Goal: Check status: Check status

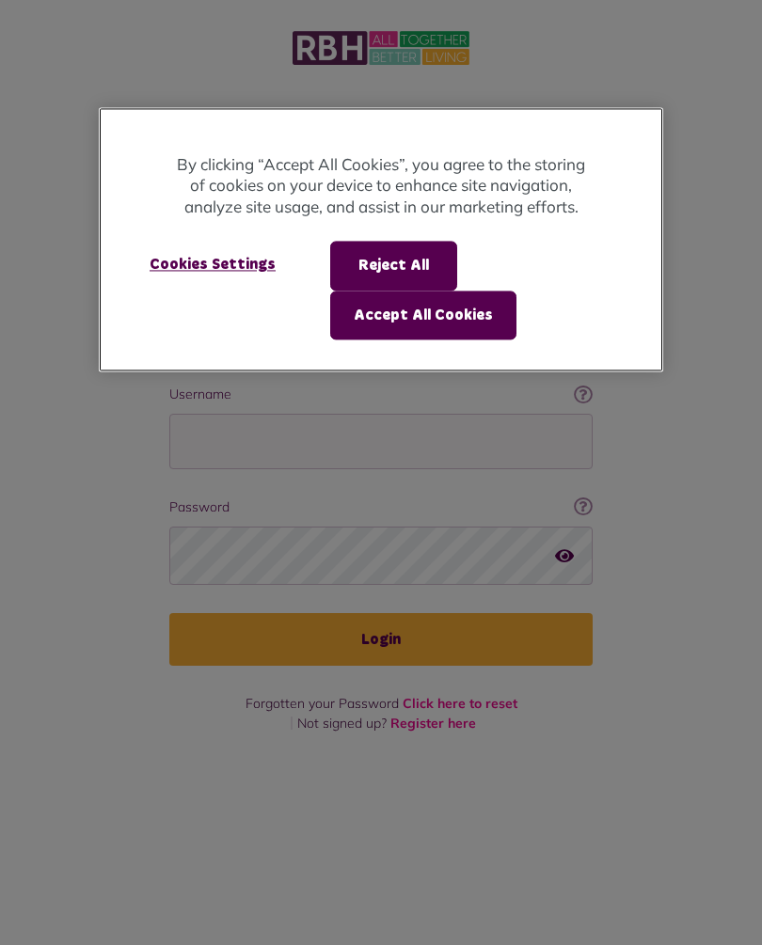
click at [456, 315] on button "Accept All Cookies" at bounding box center [423, 315] width 186 height 49
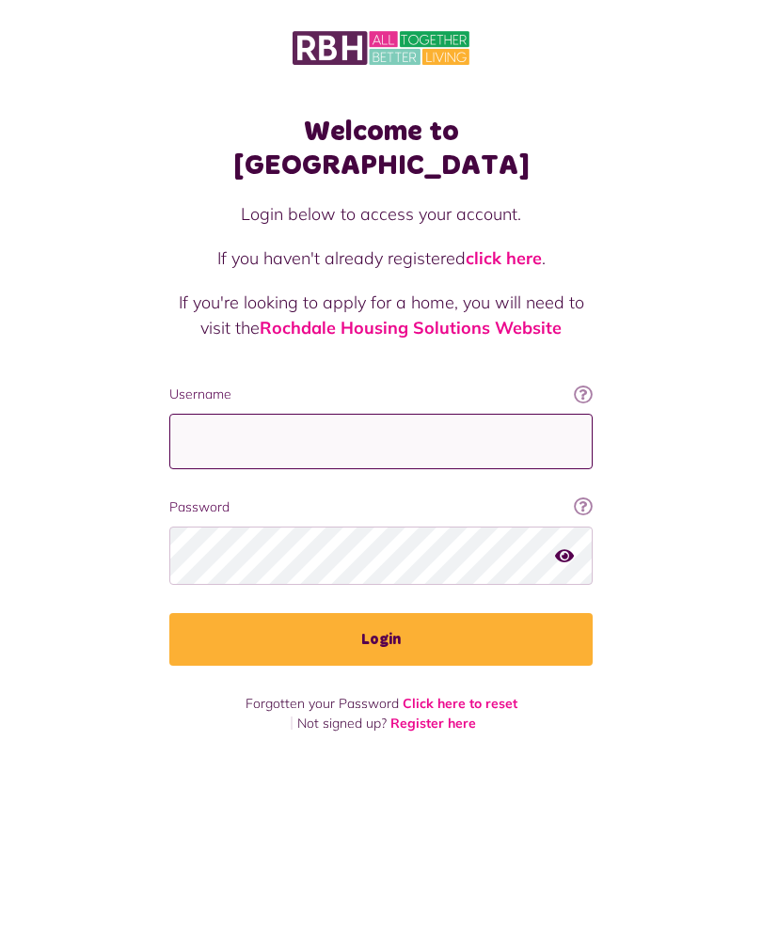
click at [402, 414] on input "Username" at bounding box center [380, 441] width 423 height 55
type input "**********"
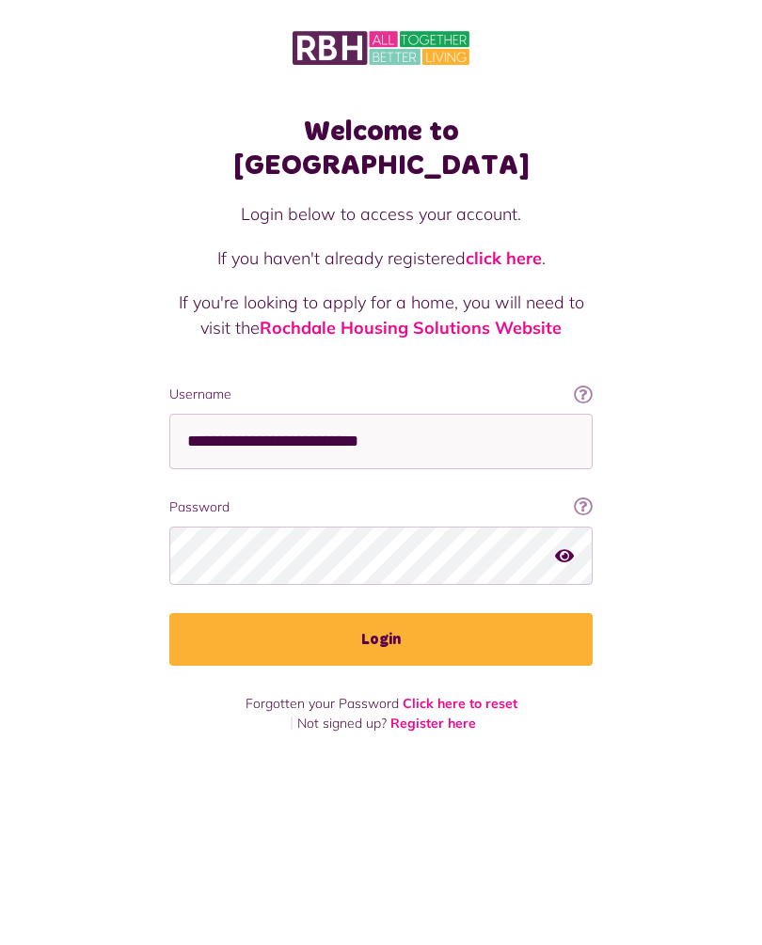
click at [395, 621] on button "Login" at bounding box center [380, 639] width 423 height 53
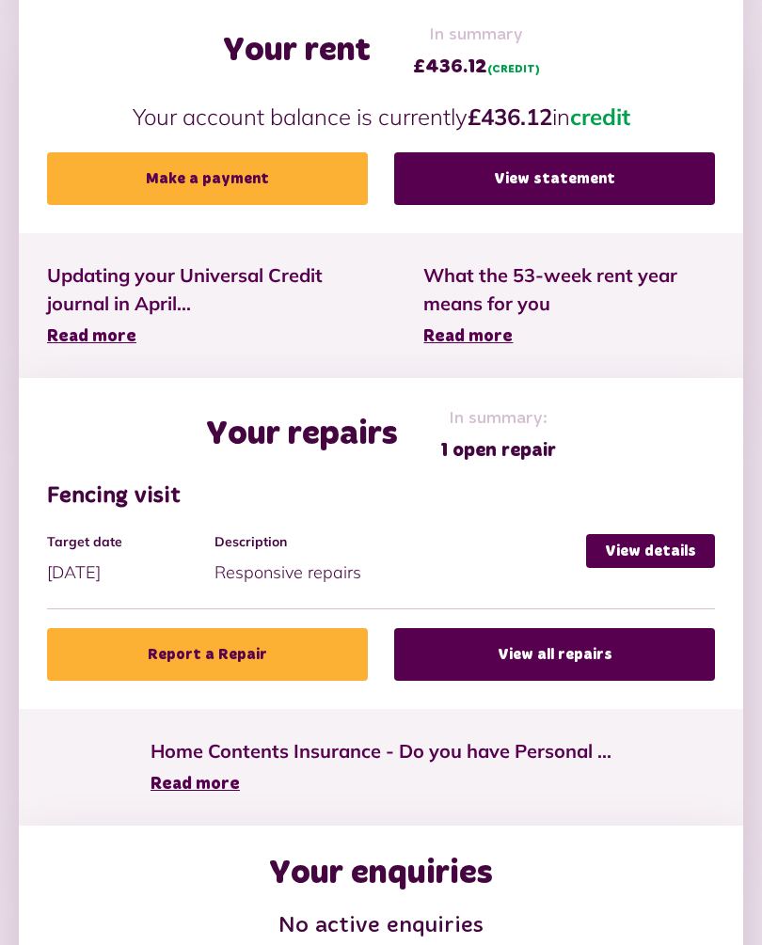
scroll to position [669, 0]
click at [655, 537] on link "View details" at bounding box center [650, 551] width 129 height 34
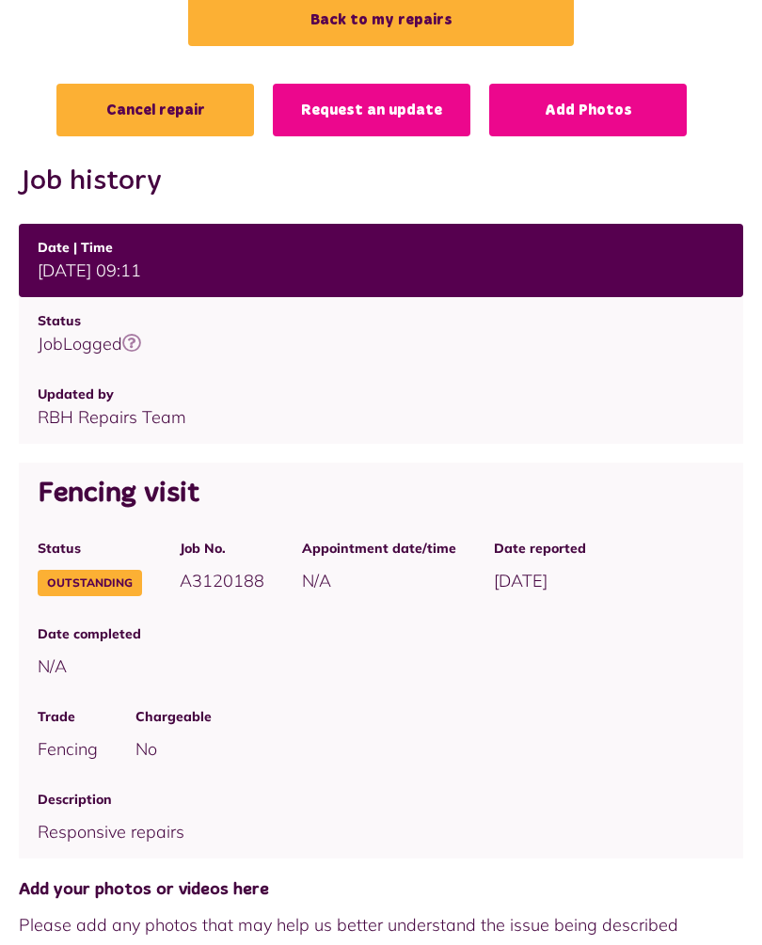
scroll to position [357, 0]
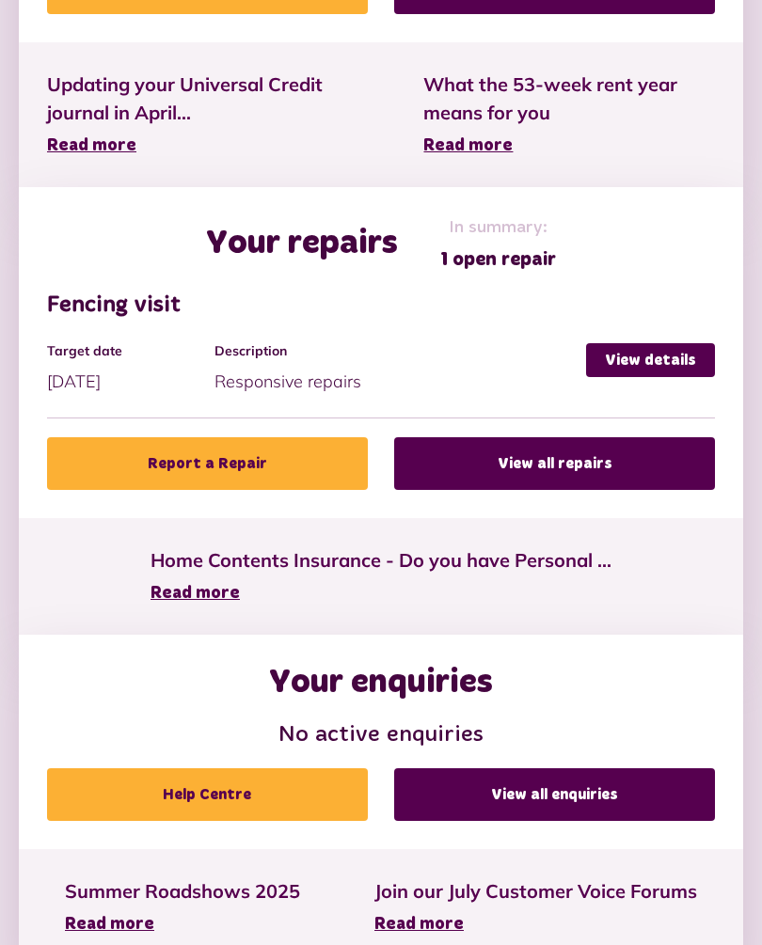
scroll to position [860, 0]
click at [584, 468] on link "View all repairs" at bounding box center [554, 463] width 321 height 53
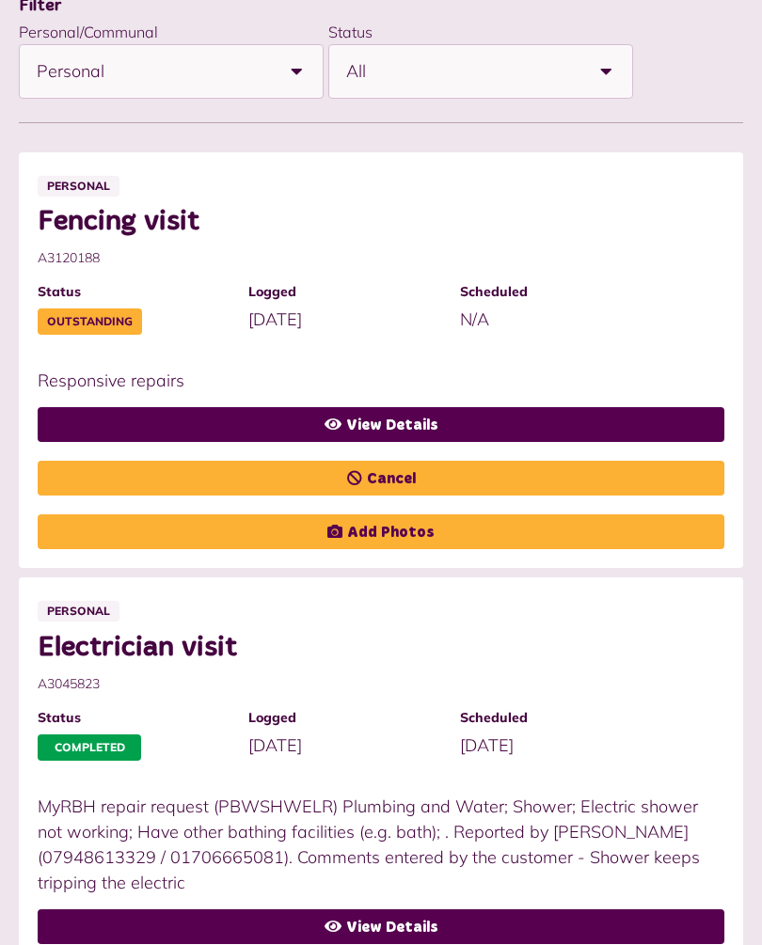
scroll to position [452, 0]
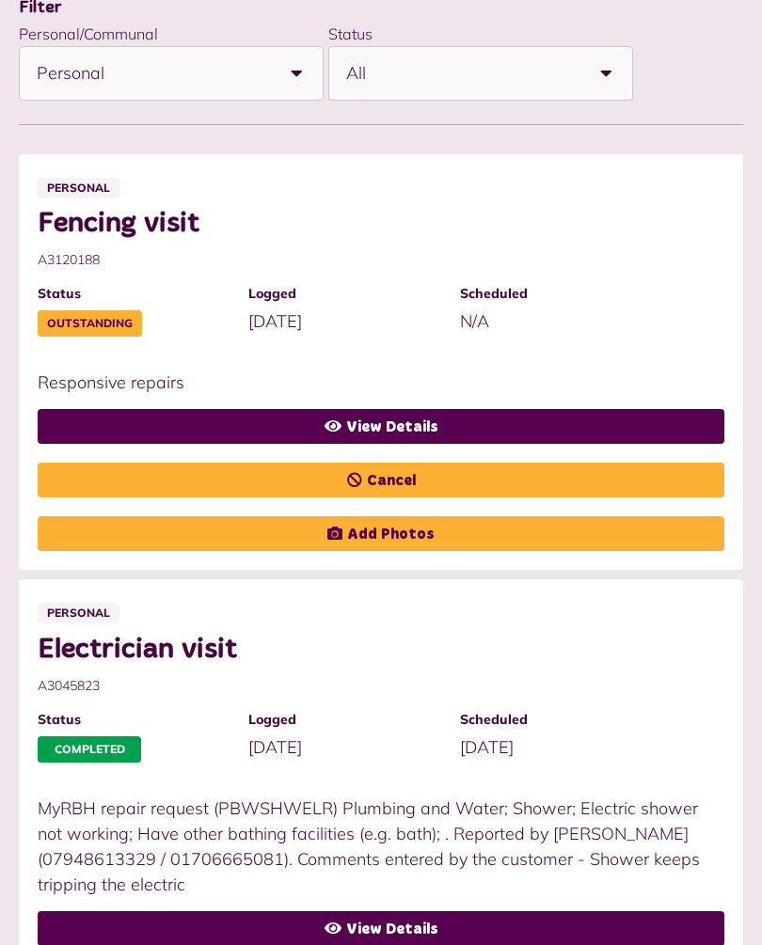
click at [404, 413] on link "View Details" at bounding box center [381, 426] width 687 height 35
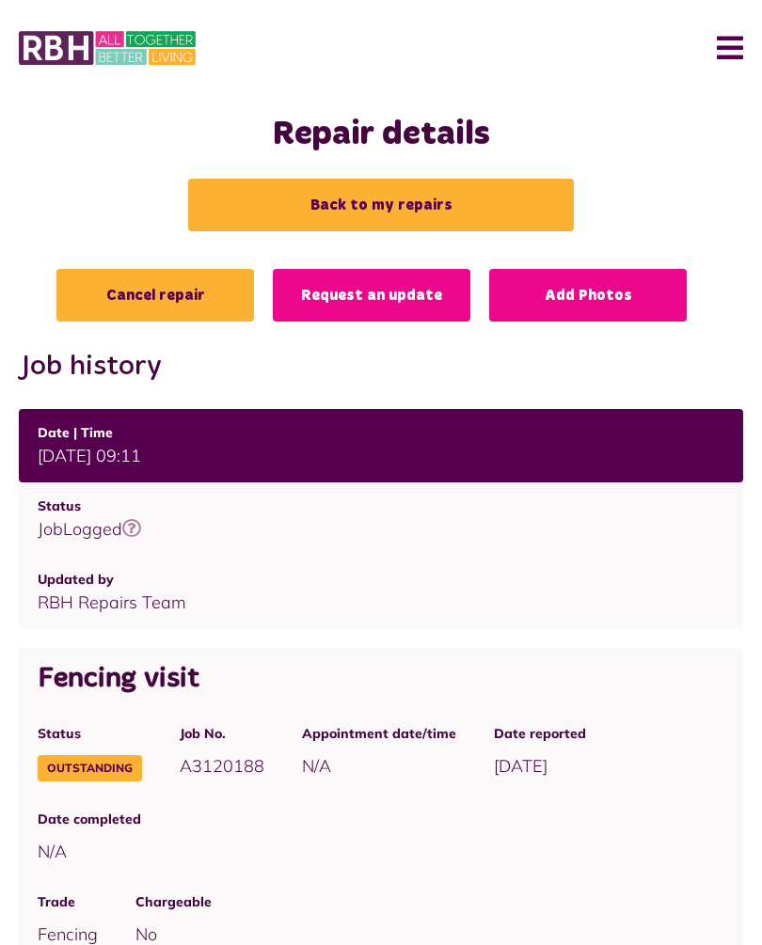
click at [731, 43] on button "Menu" at bounding box center [722, 48] width 40 height 58
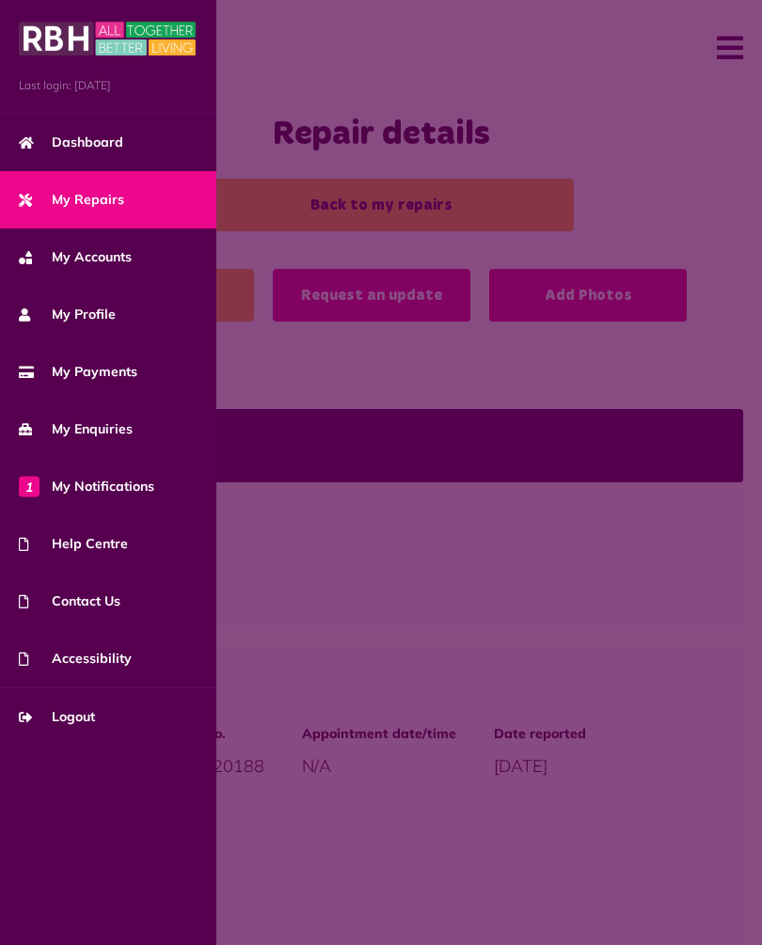
click at [93, 723] on span "Logout" at bounding box center [57, 717] width 76 height 20
